Goal: Information Seeking & Learning: Learn about a topic

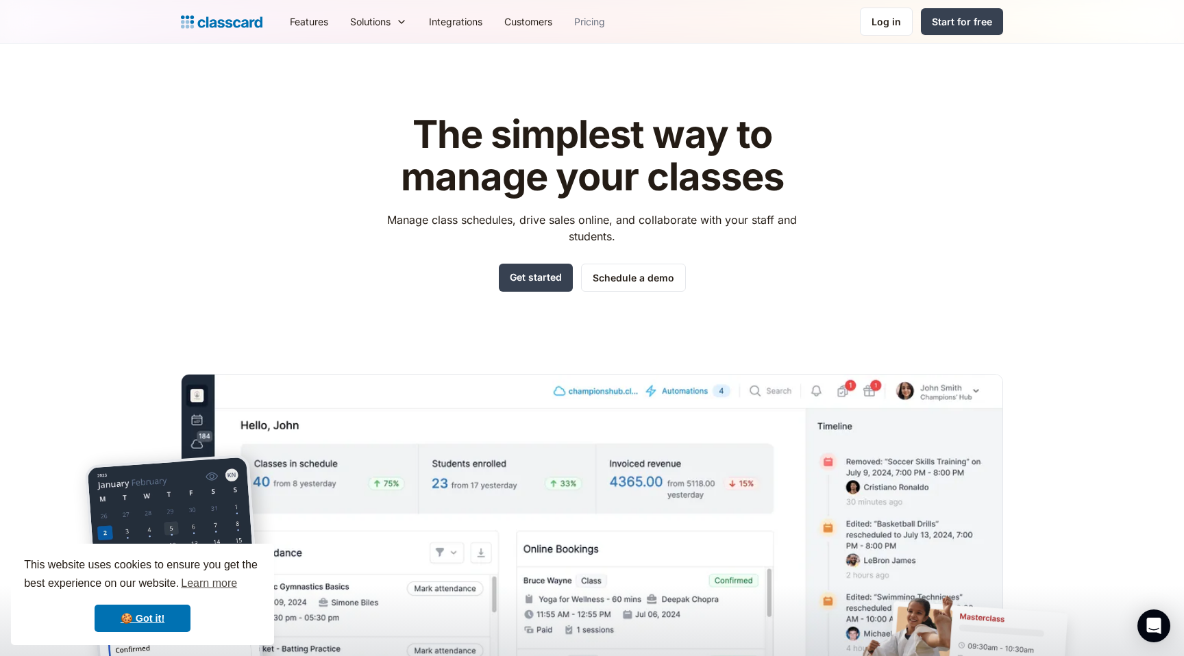
click at [599, 24] on link "Pricing" at bounding box center [589, 21] width 53 height 31
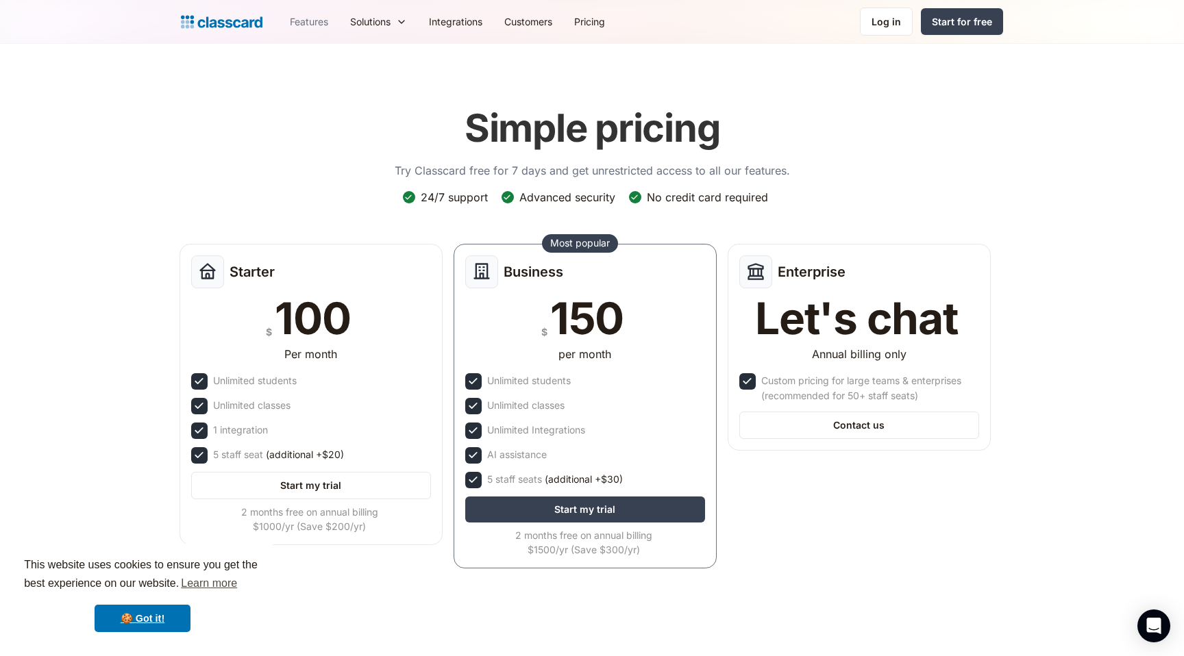
click at [320, 21] on link "Features" at bounding box center [309, 21] width 60 height 31
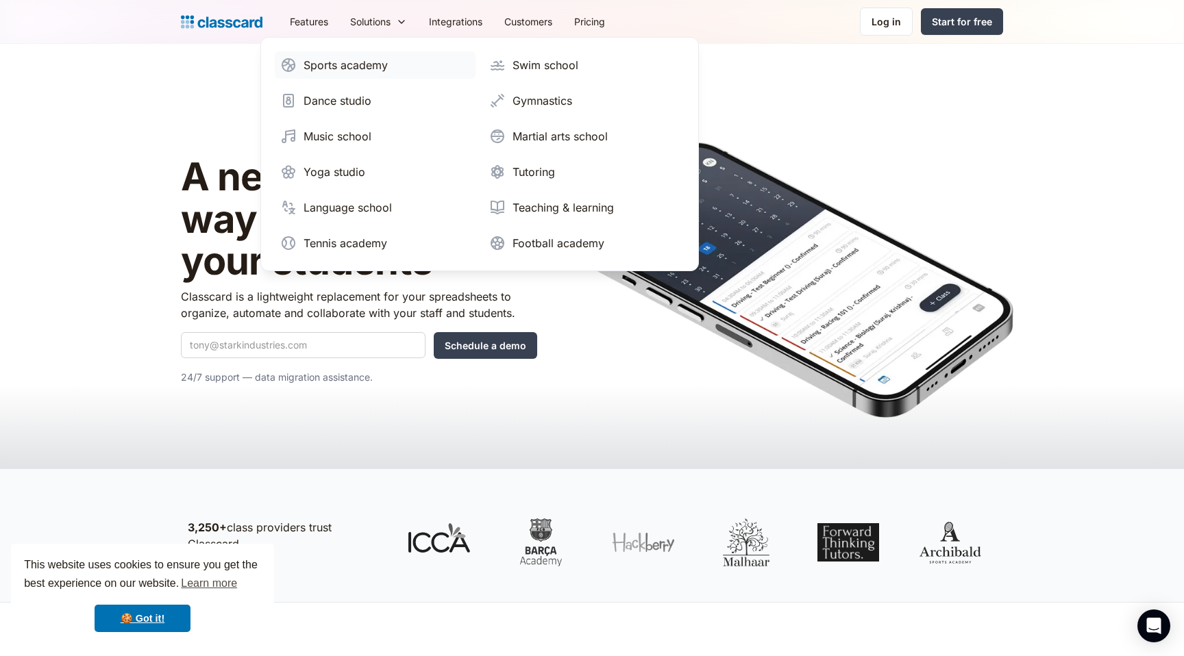
click at [351, 64] on div "Sports academy" at bounding box center [345, 65] width 84 height 16
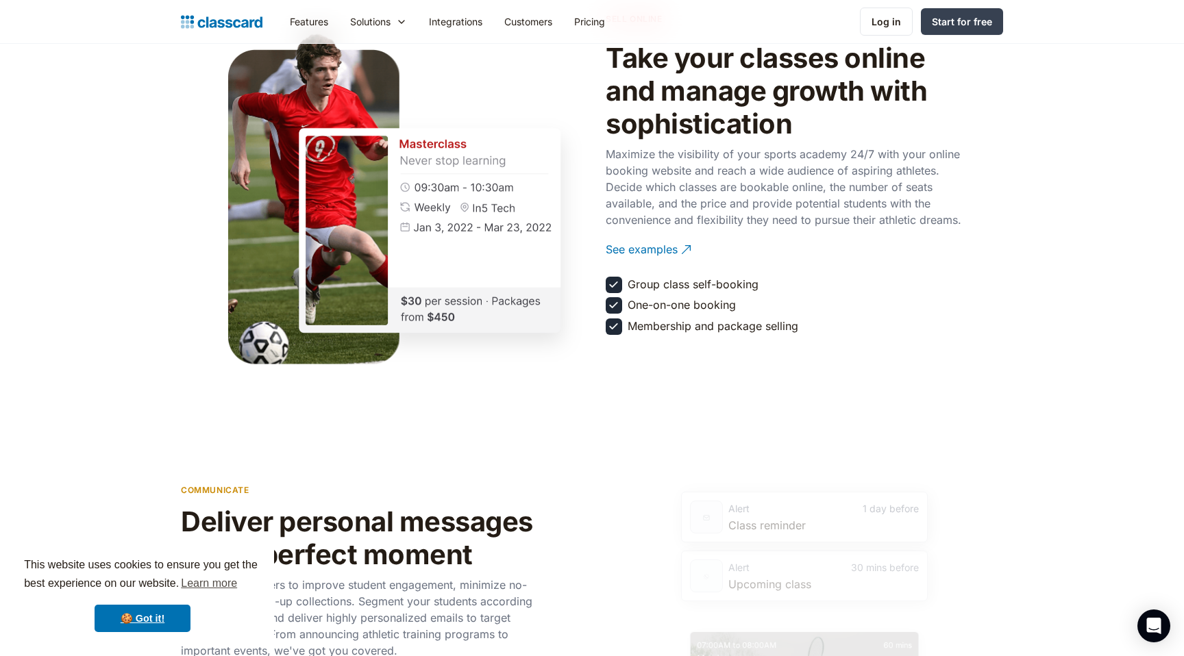
scroll to position [1651, 0]
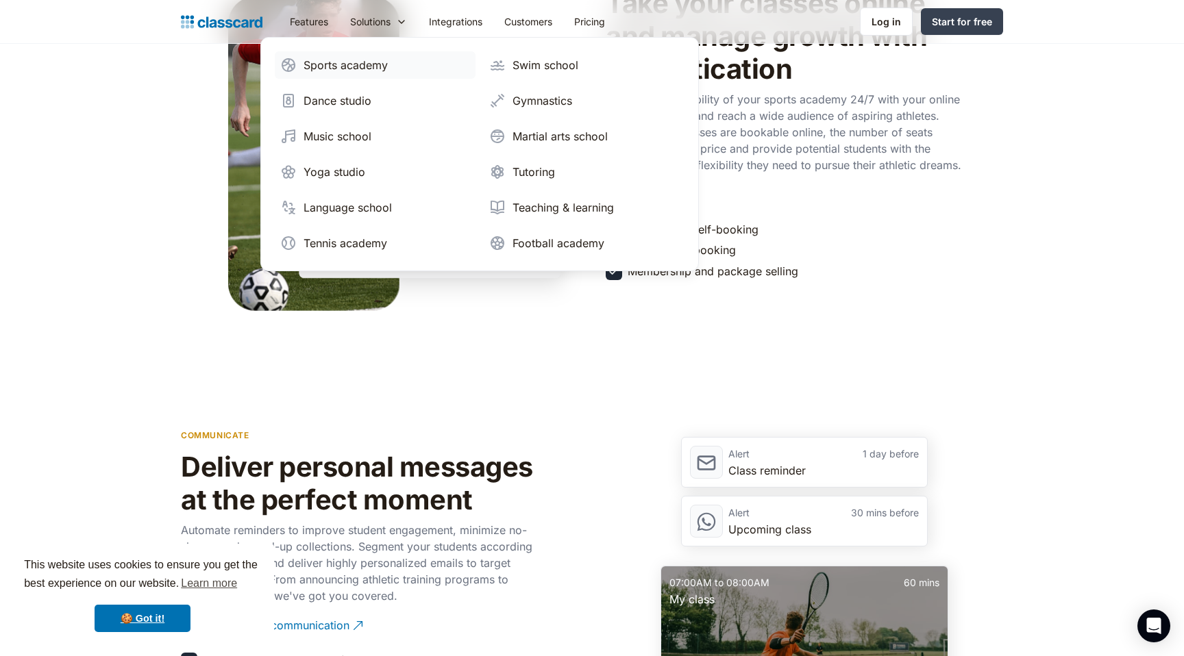
click at [369, 68] on div "Sports academy" at bounding box center [345, 65] width 84 height 16
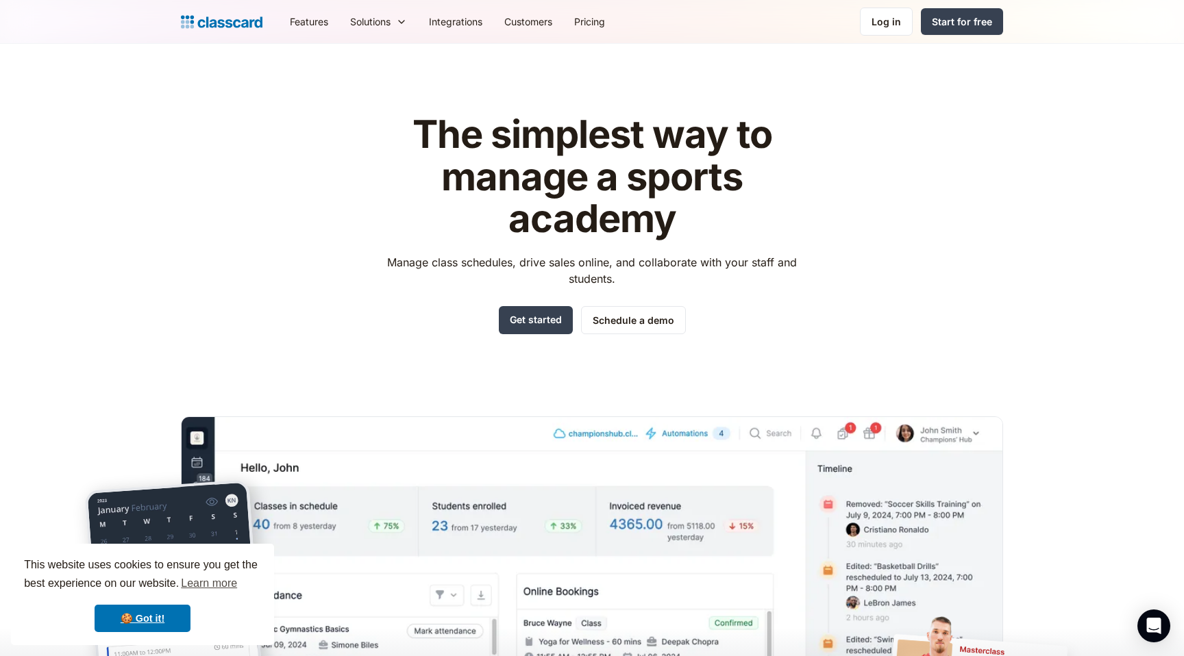
click at [150, 147] on header "The simplest way to manage a sports academy Manage class schedules, drive sales…" at bounding box center [592, 411] width 1184 height 735
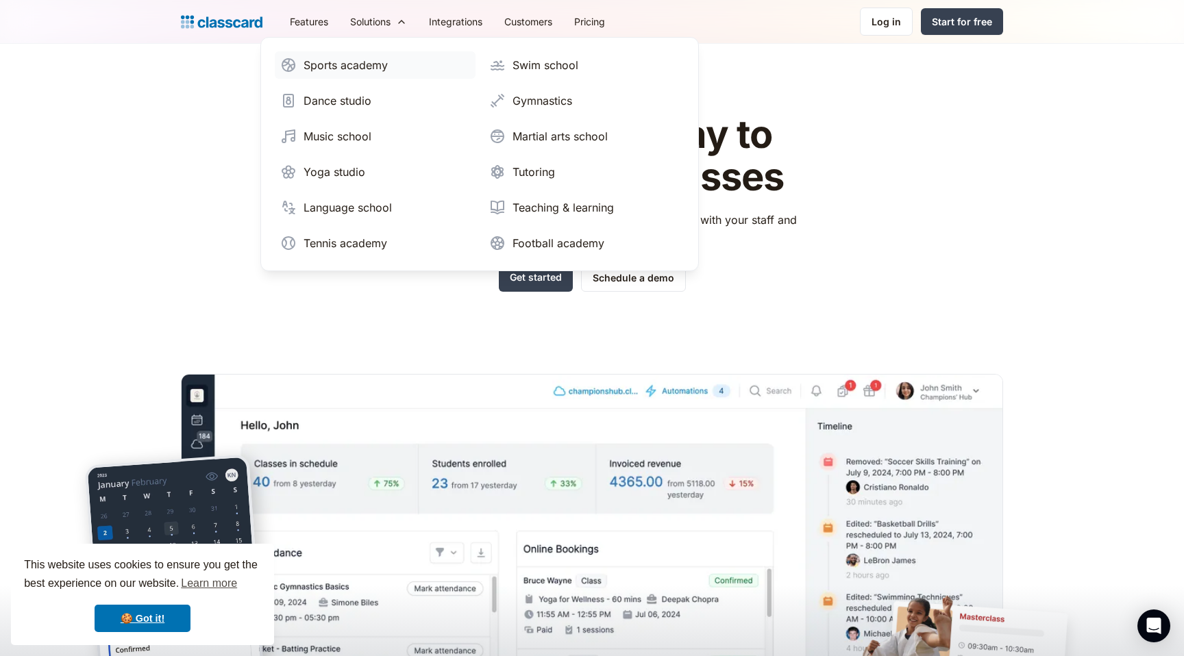
click at [358, 67] on div "Sports academy" at bounding box center [345, 65] width 84 height 16
